Goal: Task Accomplishment & Management: Use online tool/utility

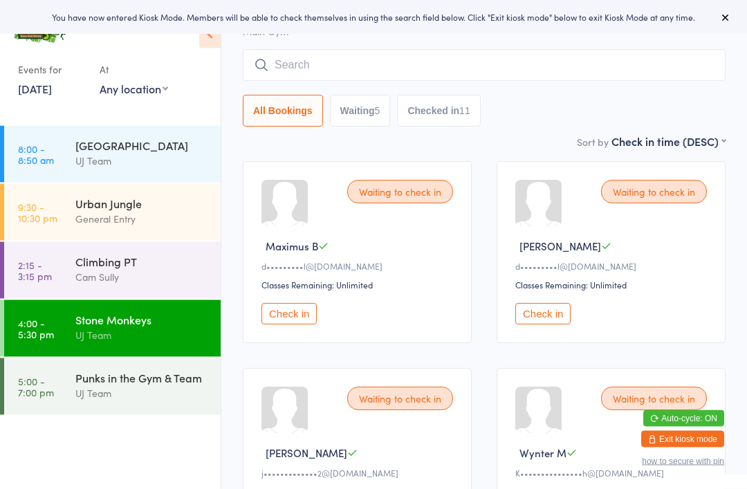
scroll to position [68, 0]
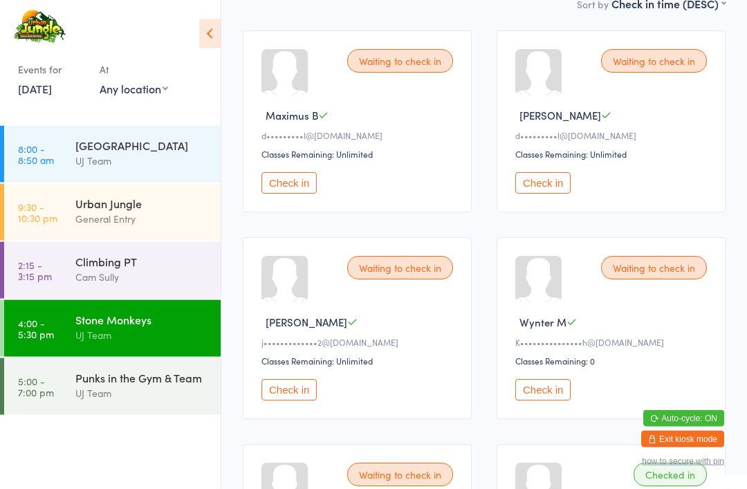
click at [545, 191] on button "Check in" at bounding box center [542, 183] width 55 height 21
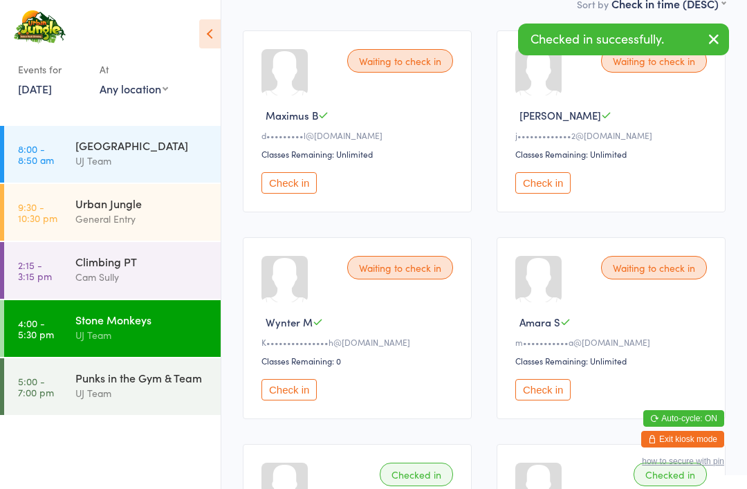
click at [279, 194] on button "Check in" at bounding box center [288, 182] width 55 height 21
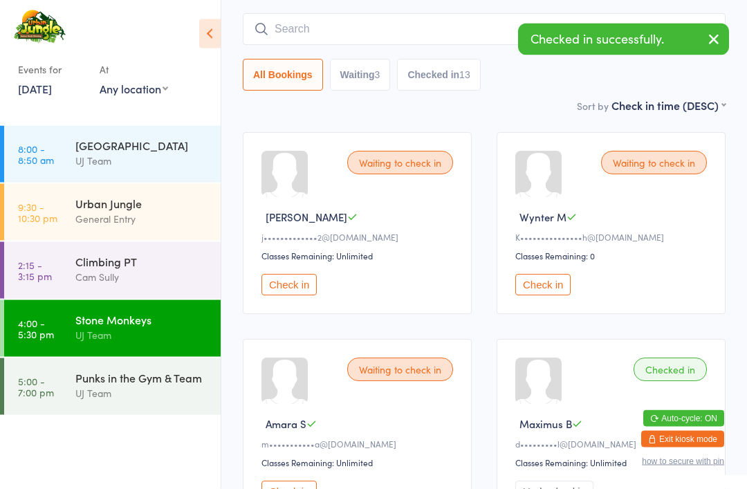
scroll to position [0, 0]
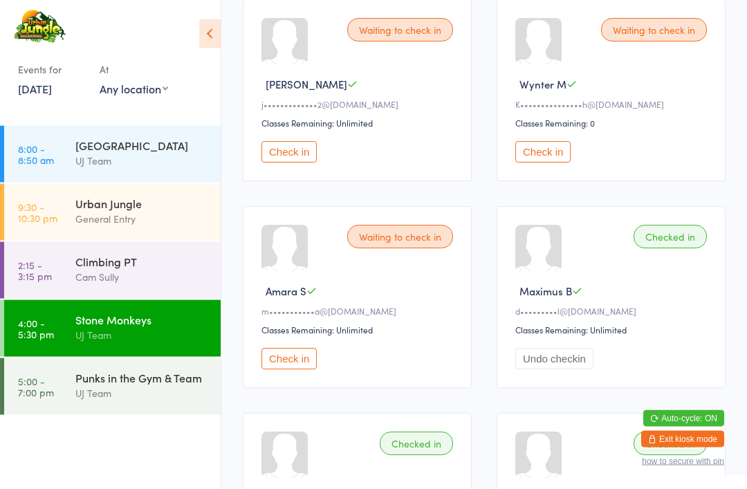
scroll to position [231, 0]
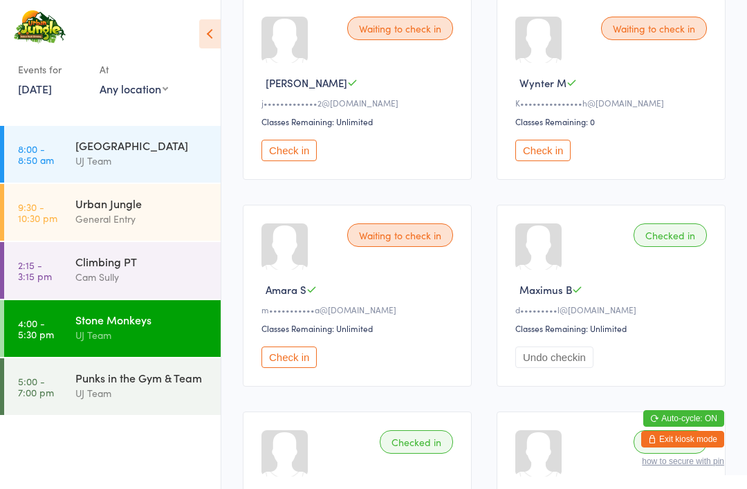
click at [154, 227] on div "General Entry" at bounding box center [141, 219] width 133 height 16
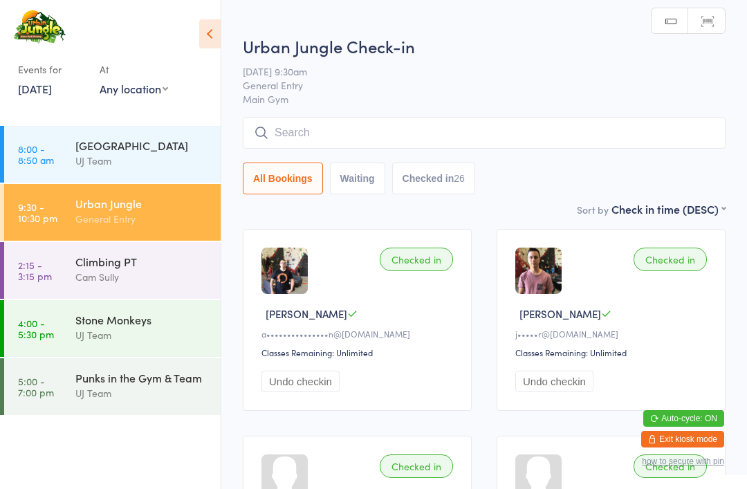
click at [383, 142] on input "search" at bounding box center [484, 133] width 482 height 32
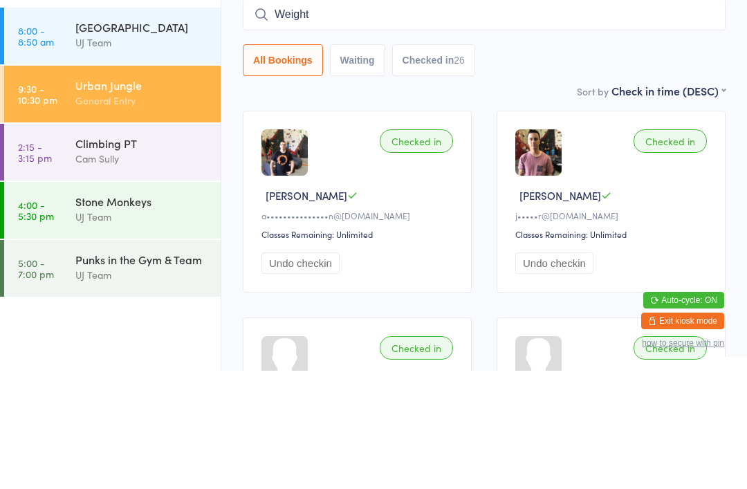
type input "Weight"
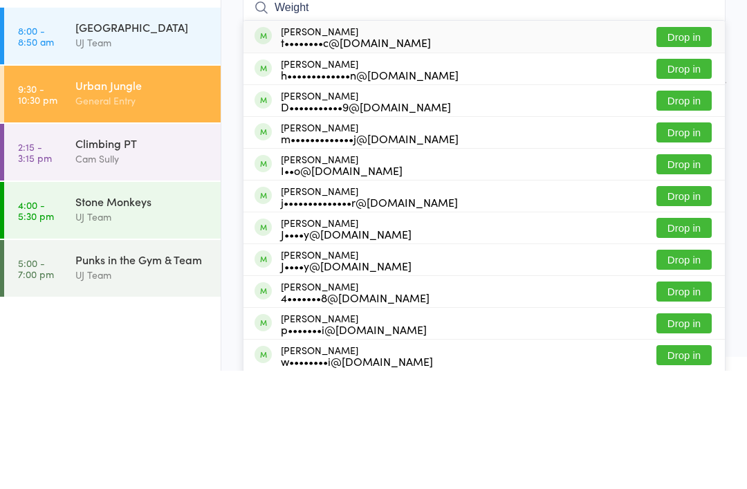
click at [688, 145] on button "Drop in" at bounding box center [683, 155] width 55 height 20
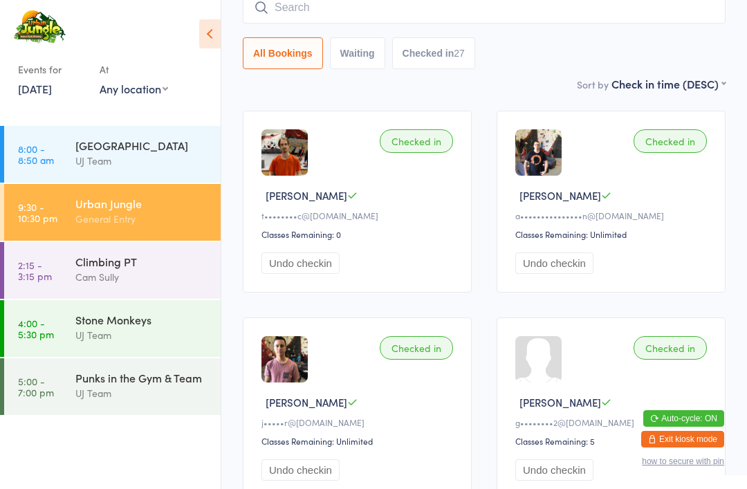
click at [66, 394] on link "5:00 - 7:00 pm Punks in the Gym & Team UJ Team" at bounding box center [112, 386] width 216 height 57
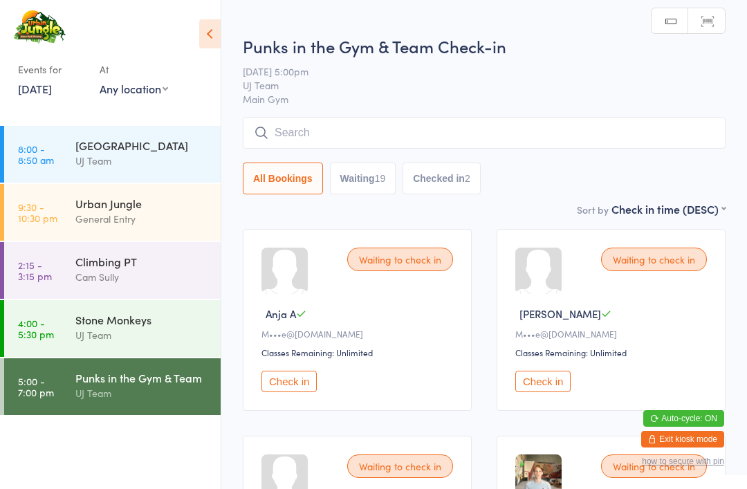
click at [339, 138] on input "search" at bounding box center [484, 133] width 482 height 32
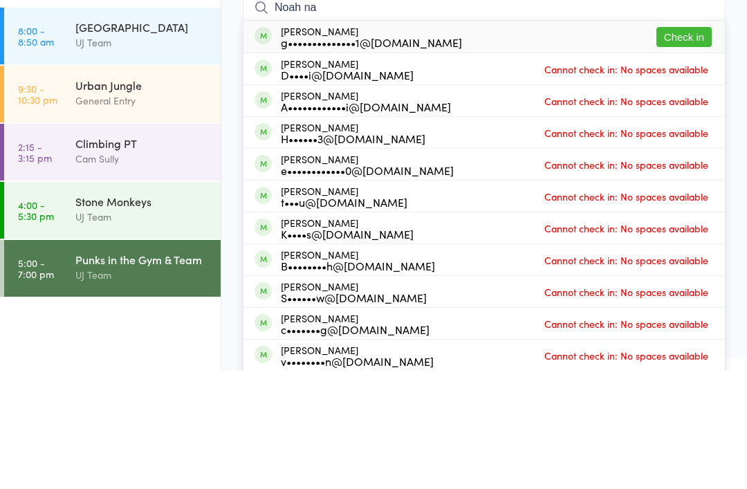
type input "Noah na"
click at [677, 145] on button "Check in" at bounding box center [683, 155] width 55 height 20
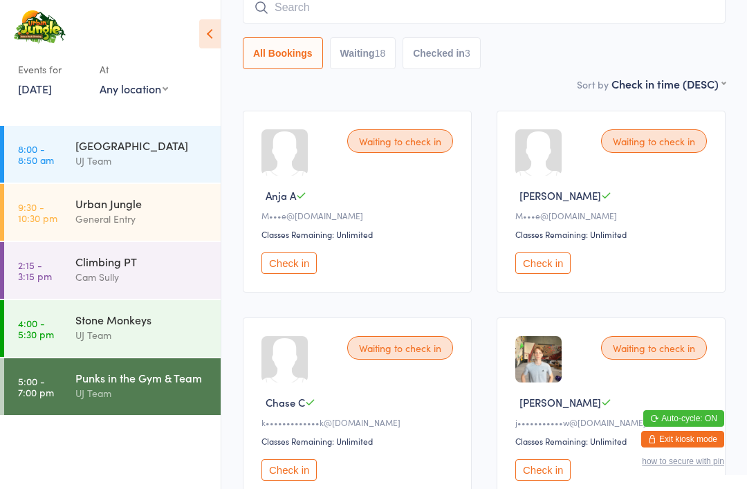
scroll to position [120, 0]
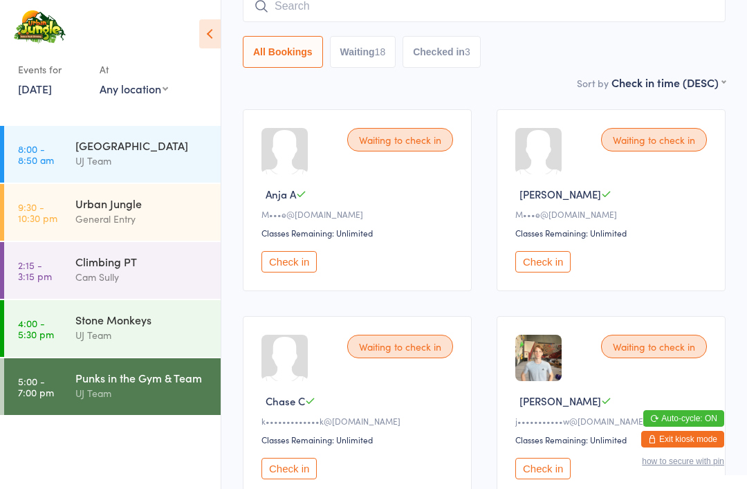
click at [176, 227] on div "General Entry" at bounding box center [141, 219] width 133 height 16
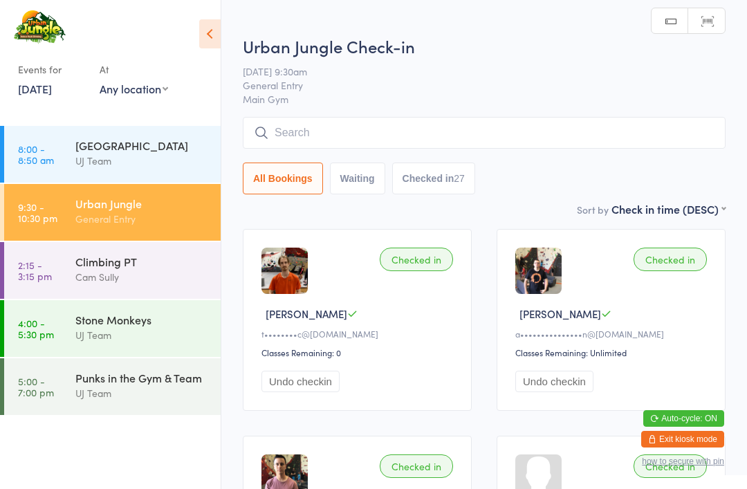
click at [359, 134] on input "search" at bounding box center [484, 133] width 482 height 32
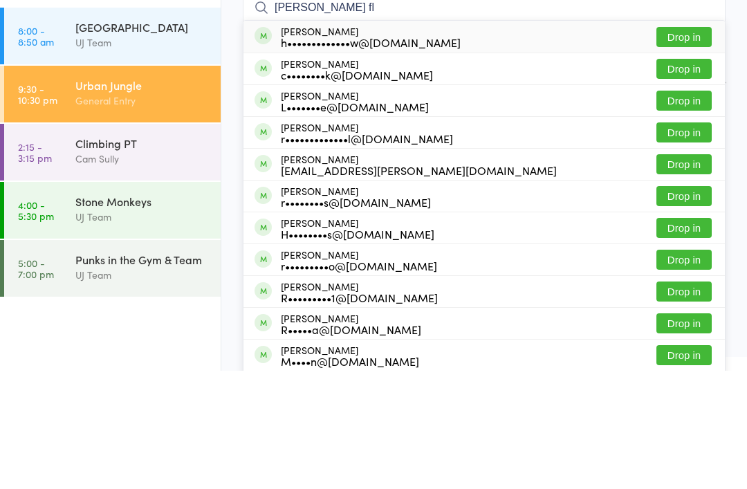
type input "Robin fl"
click at [675, 145] on button "Drop in" at bounding box center [683, 155] width 55 height 20
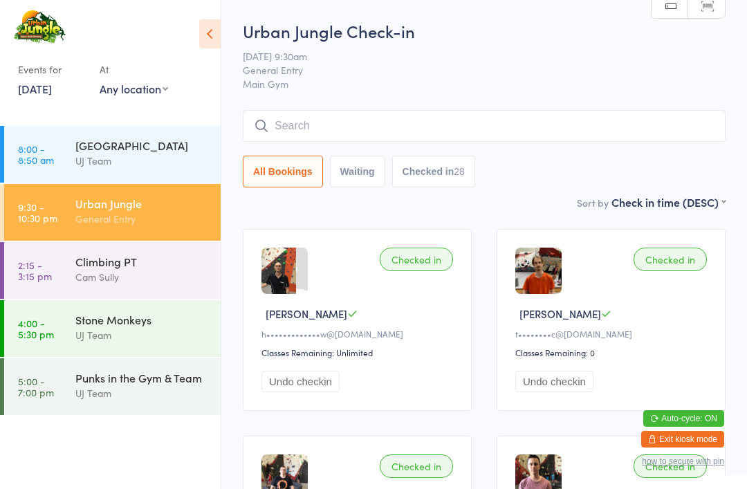
click at [281, 129] on input "search" at bounding box center [484, 126] width 482 height 32
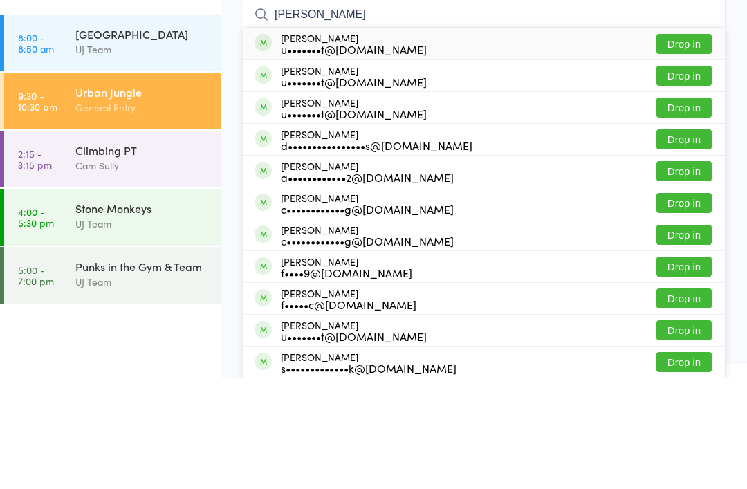
type input "Eli licht"
click at [687, 145] on button "Drop in" at bounding box center [683, 155] width 55 height 20
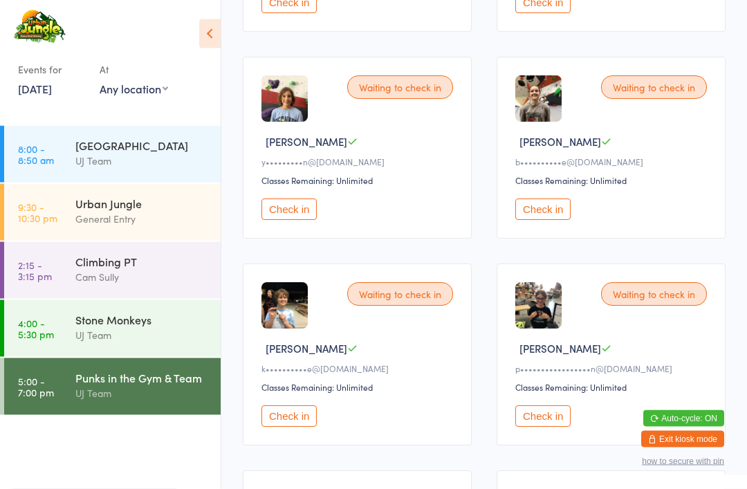
scroll to position [799, 0]
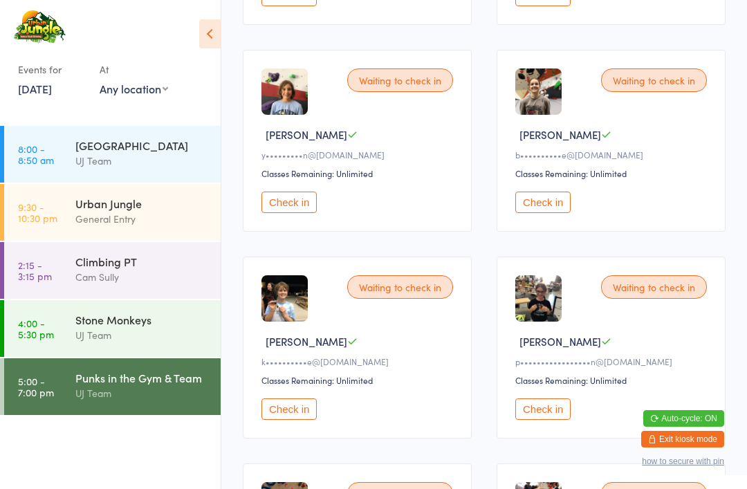
click at [297, 420] on button "Check in" at bounding box center [288, 408] width 55 height 21
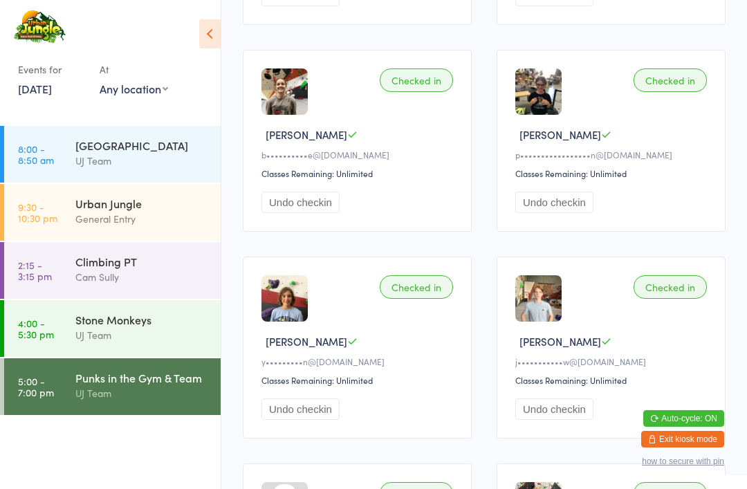
click at [203, 30] on icon at bounding box center [209, 33] width 21 height 29
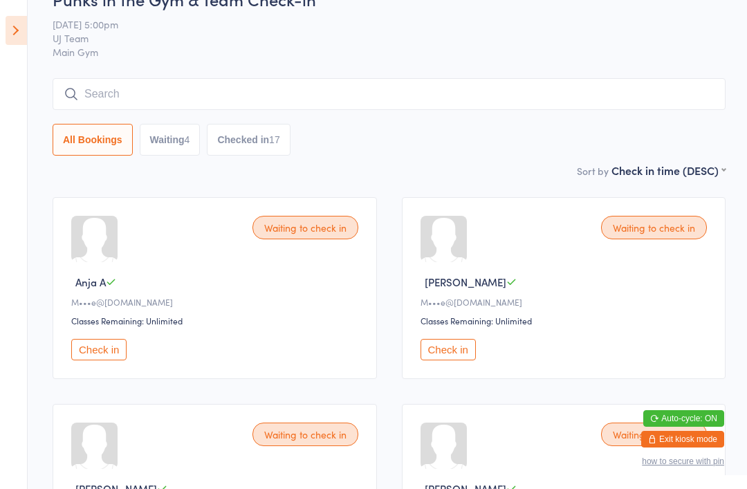
scroll to position [0, 0]
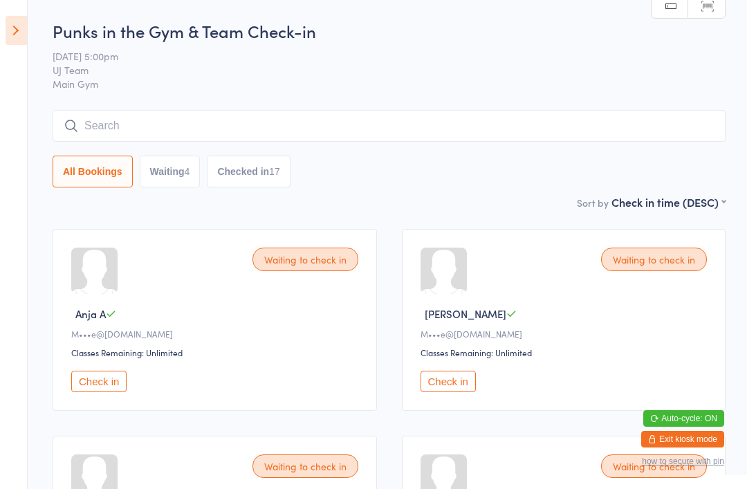
click at [154, 125] on input "search" at bounding box center [389, 126] width 673 height 32
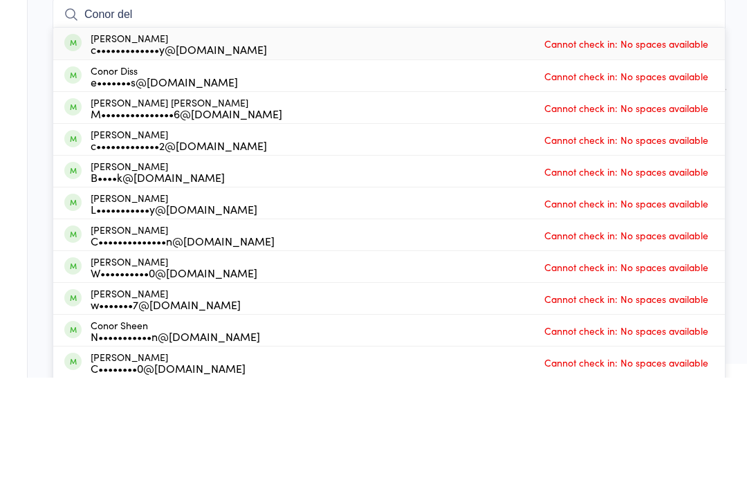
type input "Conor del"
click at [162, 155] on div "c•••••••••••••y@outlook.com" at bounding box center [179, 160] width 176 height 11
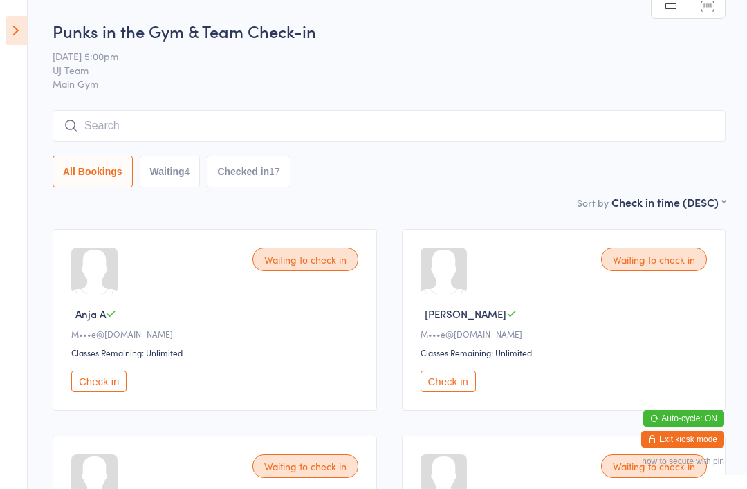
click at [19, 20] on icon at bounding box center [16, 30] width 21 height 29
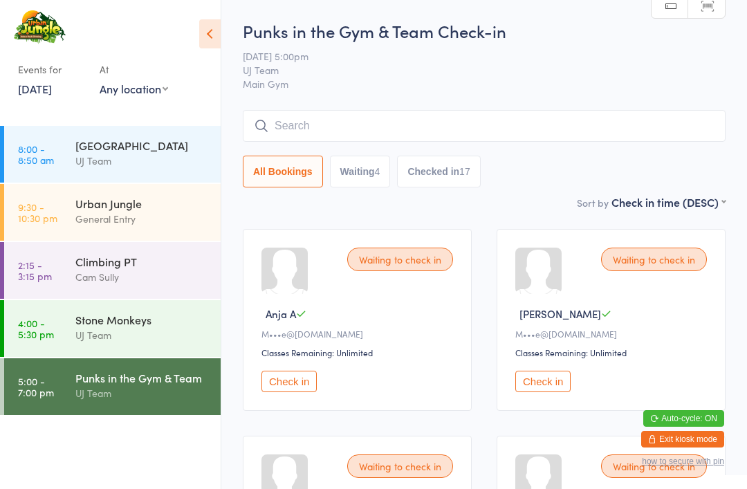
click at [94, 211] on div "Urban Jungle" at bounding box center [141, 203] width 133 height 15
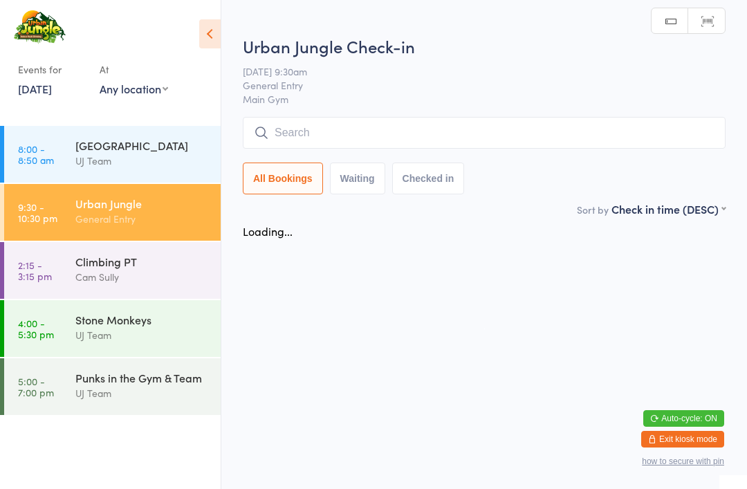
click at [440, 132] on input "search" at bounding box center [484, 133] width 482 height 32
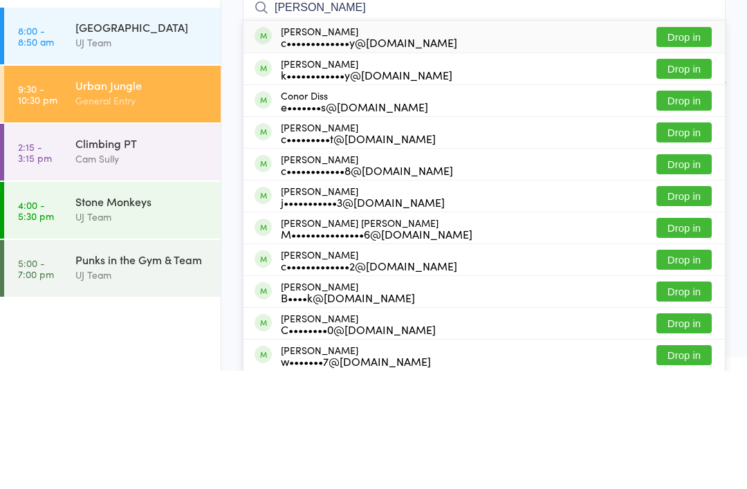
type input "Conor delahunty"
click at [674, 145] on button "Drop in" at bounding box center [683, 155] width 55 height 20
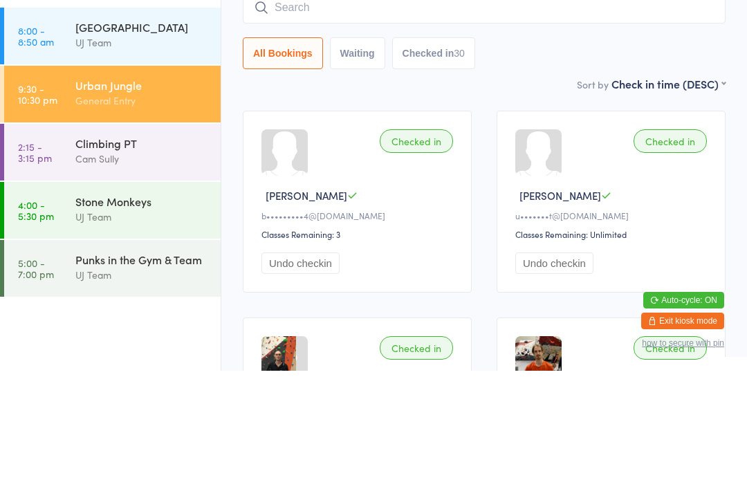
scroll to position [118, 0]
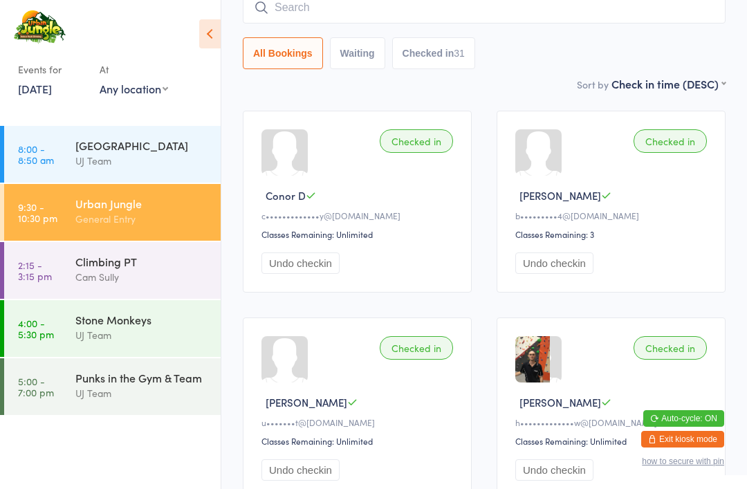
click at [122, 227] on div "General Entry" at bounding box center [141, 219] width 133 height 16
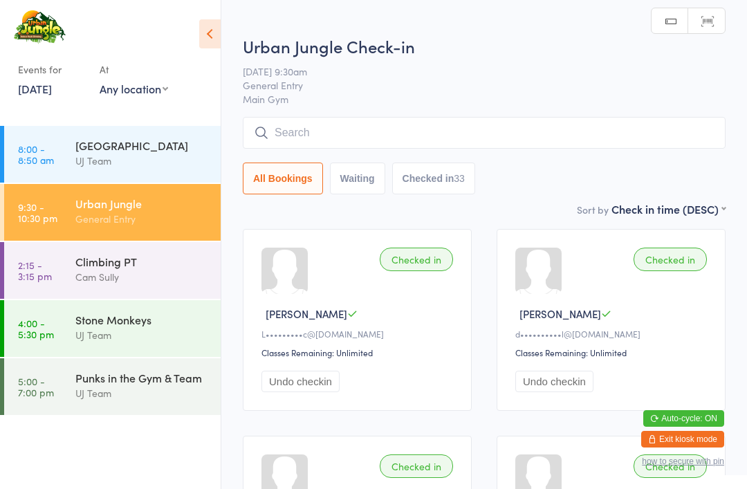
click at [310, 127] on input "search" at bounding box center [484, 133] width 482 height 32
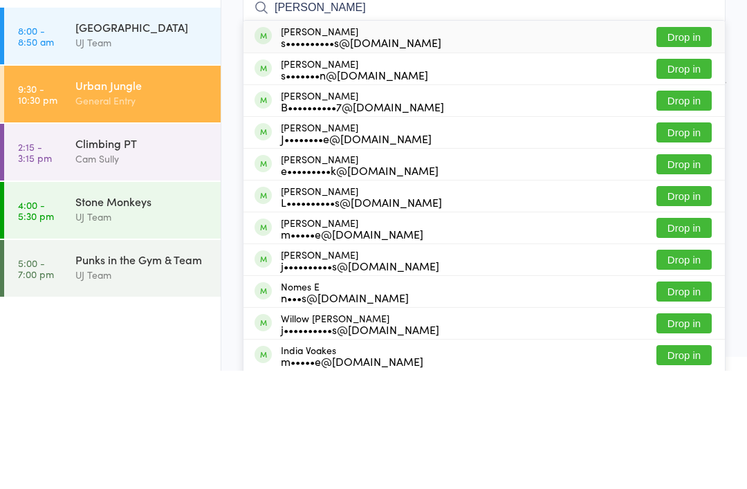
type input "Noakes"
click at [691, 145] on button "Drop in" at bounding box center [683, 155] width 55 height 20
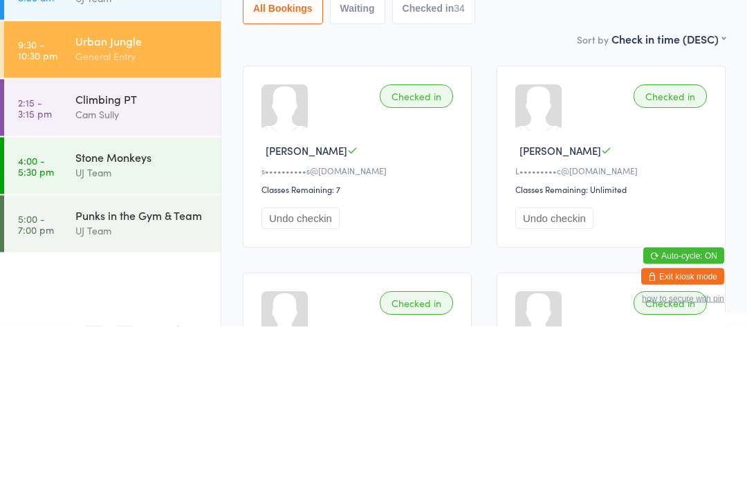
click at [63, 184] on link "9:30 - 10:30 pm Urban Jungle General Entry" at bounding box center [112, 212] width 216 height 57
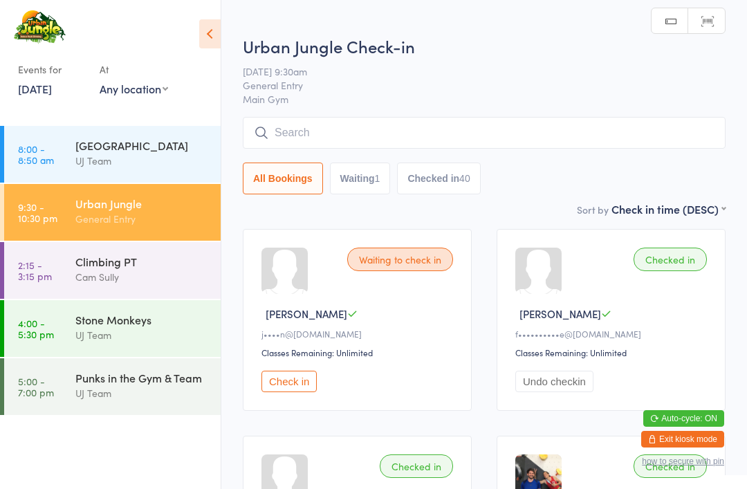
click at [272, 139] on input "search" at bounding box center [484, 133] width 482 height 32
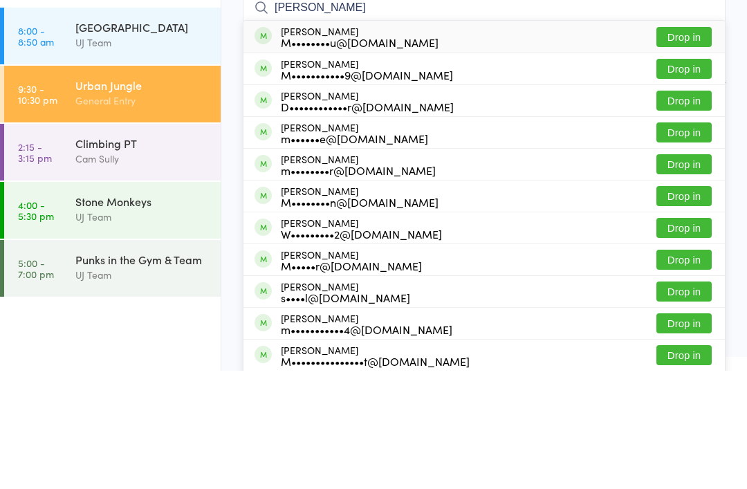
type input "Mel"
click at [670, 209] on button "Drop in" at bounding box center [683, 219] width 55 height 20
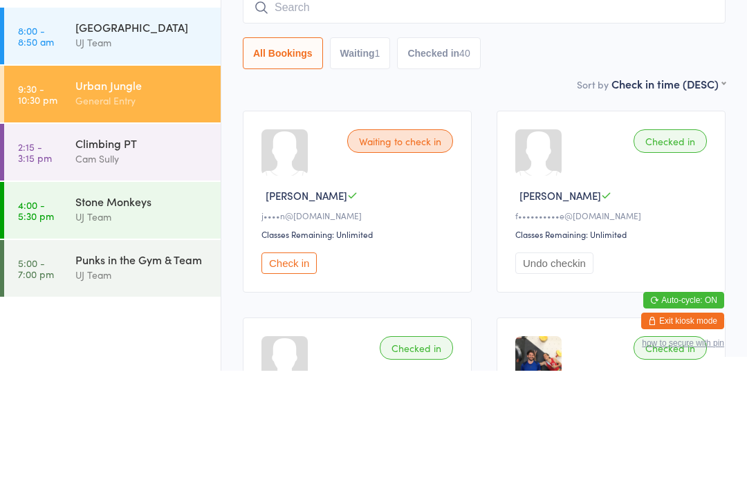
scroll to position [118, 0]
